Goal: Contribute content

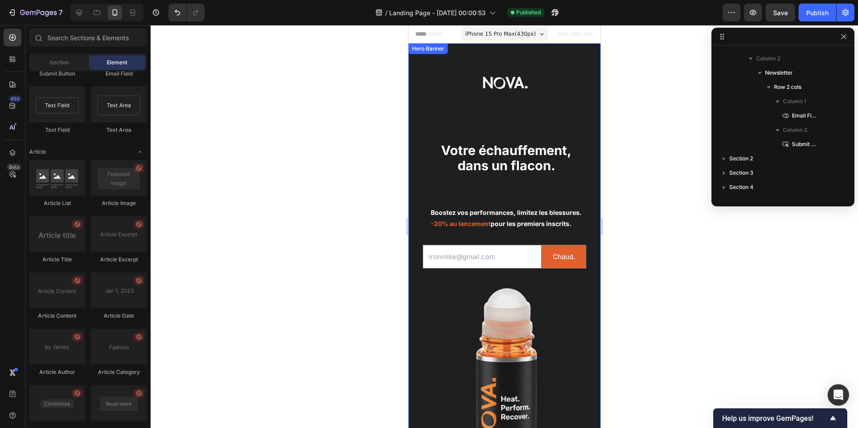
click at [514, 96] on div "Background Image" at bounding box center [504, 244] width 192 height 403
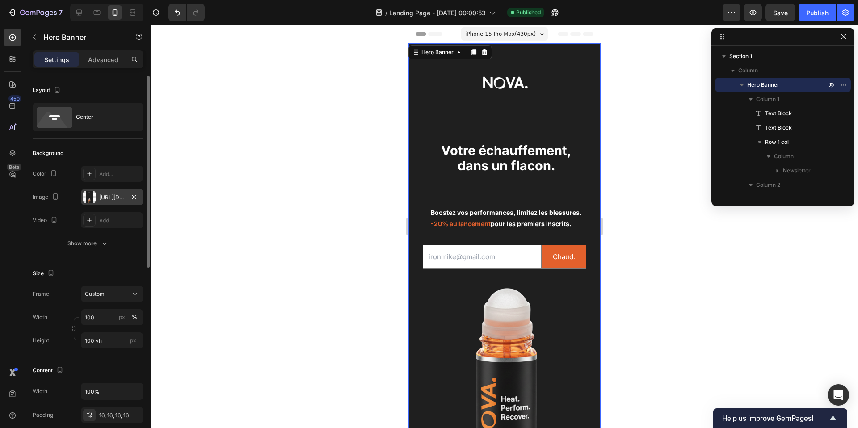
click at [87, 196] on div at bounding box center [89, 197] width 13 height 13
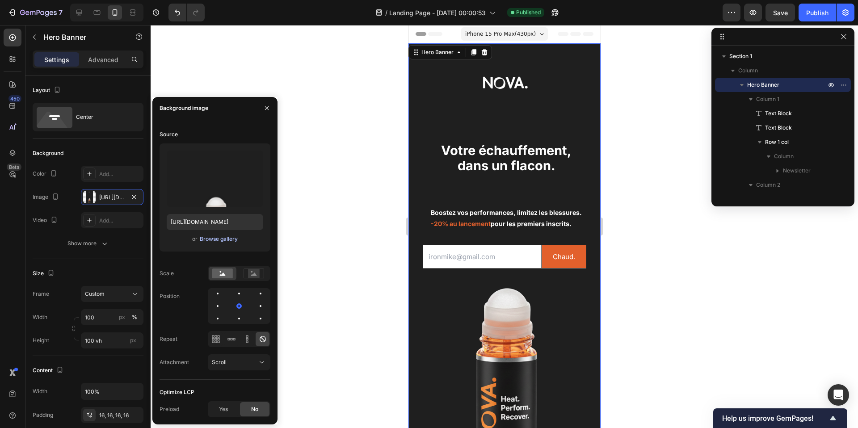
click at [203, 236] on div "Browse gallery" at bounding box center [219, 239] width 38 height 8
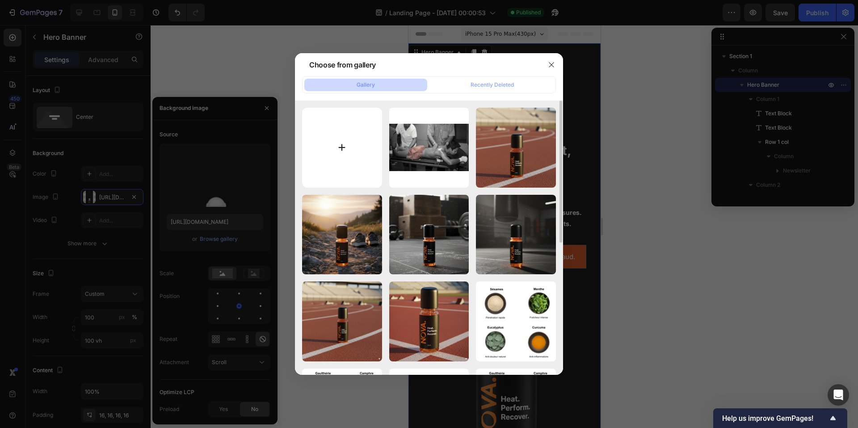
click at [358, 151] on input "file" at bounding box center [342, 148] width 80 height 80
click at [350, 144] on input "file" at bounding box center [342, 148] width 80 height 80
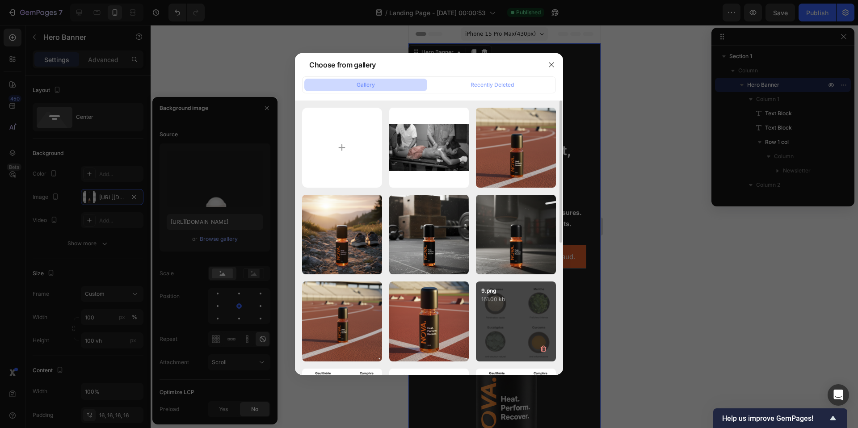
type input "C:\fakepath\Ajouter un titre (Votre story) (1).png"
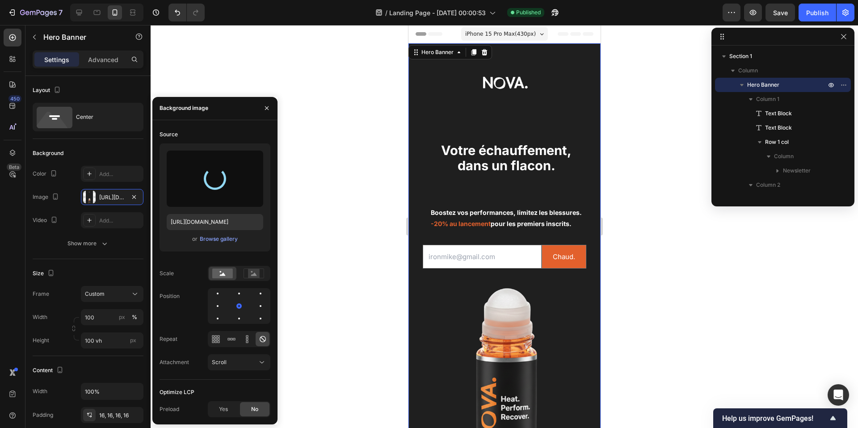
type input "[URL][DOMAIN_NAME]"
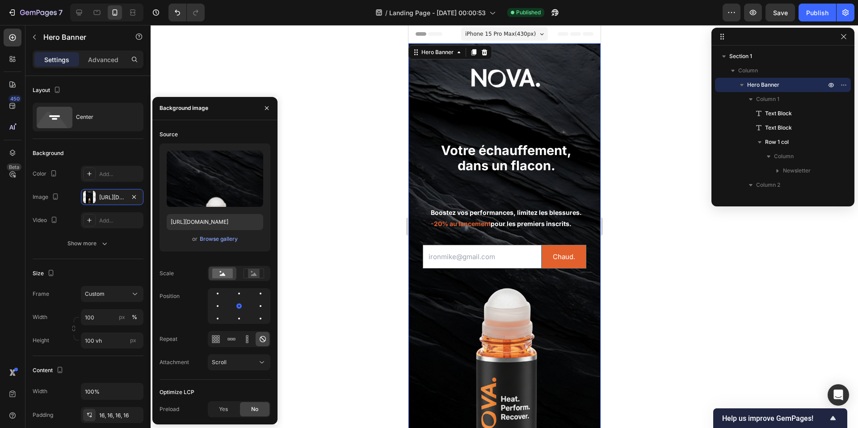
click at [683, 223] on div at bounding box center [504, 226] width 707 height 403
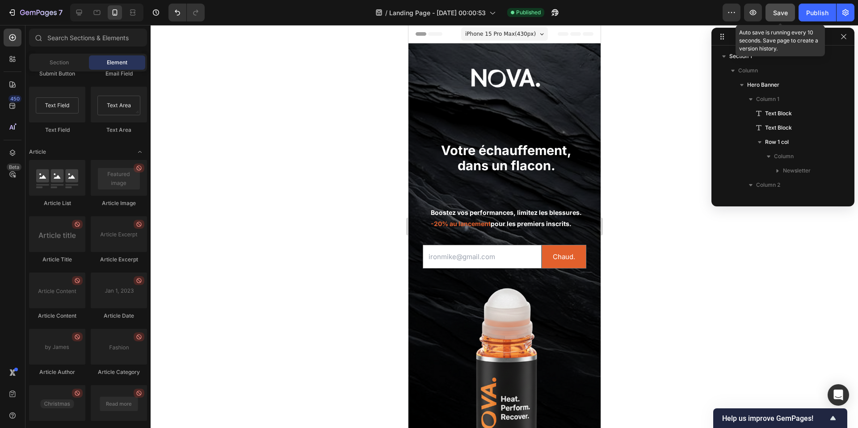
click at [784, 11] on span "Save" at bounding box center [780, 13] width 15 height 8
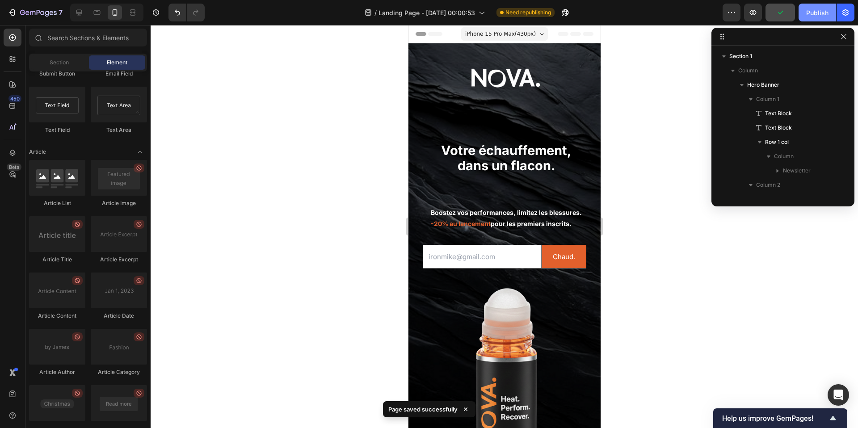
click at [807, 11] on div "Publish" at bounding box center [817, 12] width 22 height 9
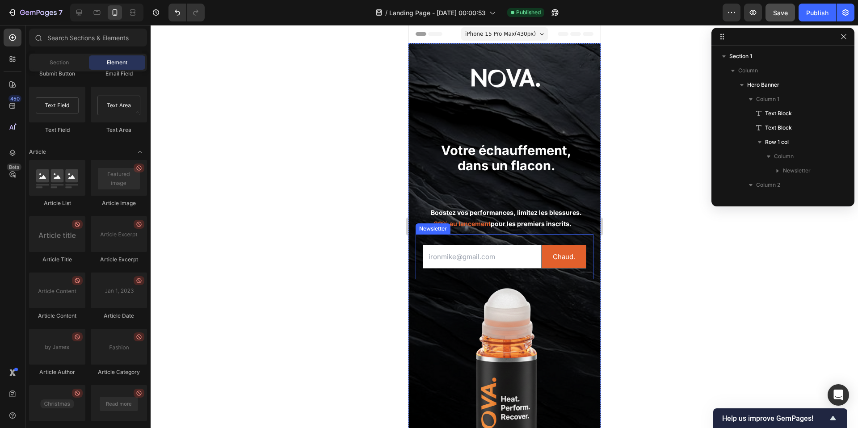
click at [666, 284] on div at bounding box center [504, 226] width 707 height 403
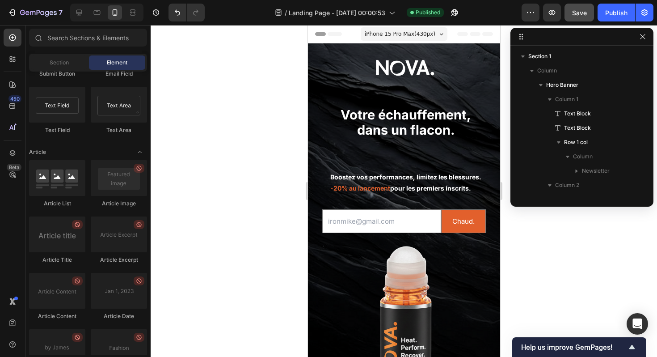
scroll to position [2206, 0]
